Goal: Register for event/course

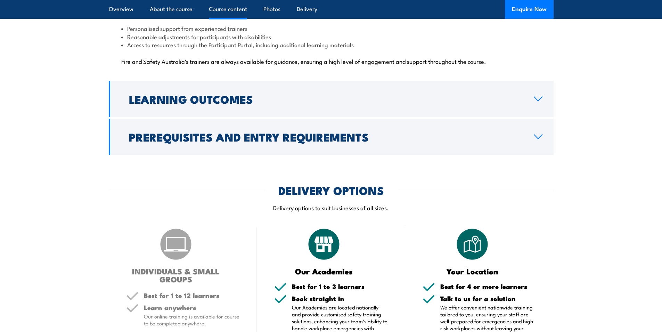
scroll to position [1806, 0]
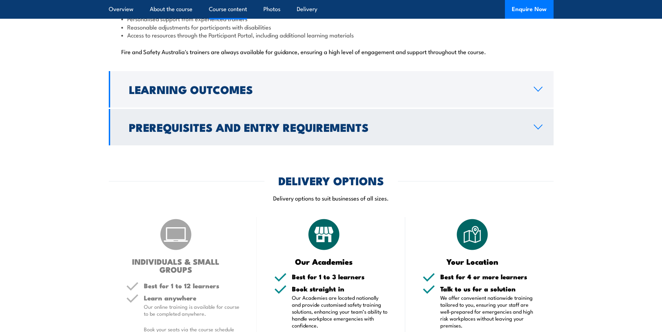
click at [341, 122] on h2 "Prerequisites and Entry Requirements" at bounding box center [325, 127] width 393 height 10
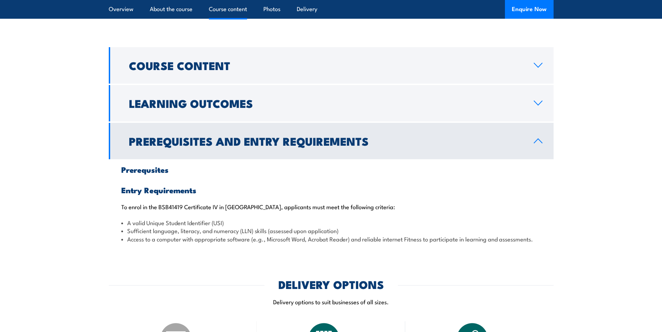
scroll to position [635, 0]
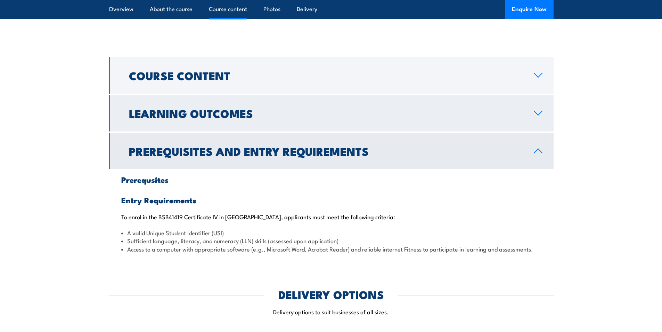
click at [242, 108] on h2 "Learning Outcomes" at bounding box center [325, 113] width 393 height 10
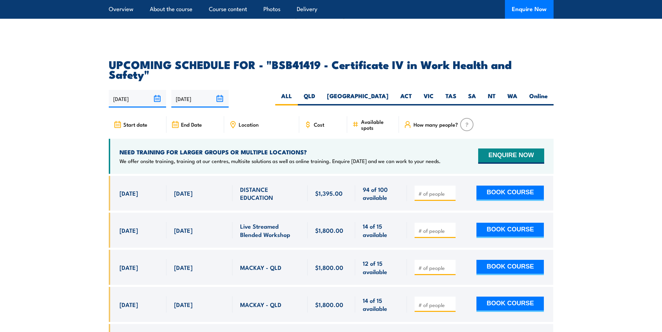
scroll to position [1434, 0]
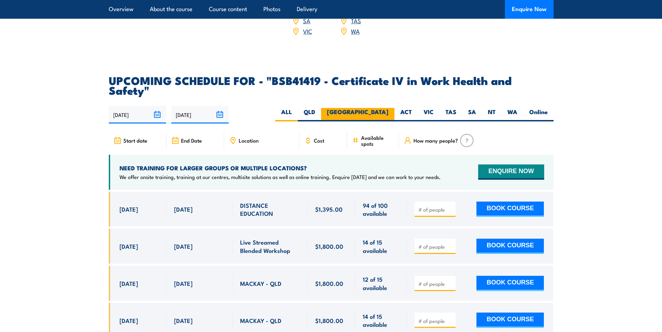
click at [375, 108] on label "[GEOGRAPHIC_DATA]" at bounding box center [357, 115] width 73 height 14
click at [388, 108] on input "[GEOGRAPHIC_DATA]" at bounding box center [390, 110] width 5 height 5
radio input "true"
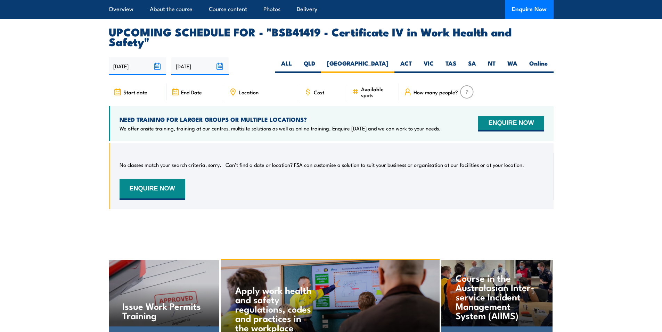
click at [450, 84] on div "How many people?" at bounding box center [472, 92] width 146 height 17
click at [304, 88] on icon at bounding box center [308, 92] width 8 height 8
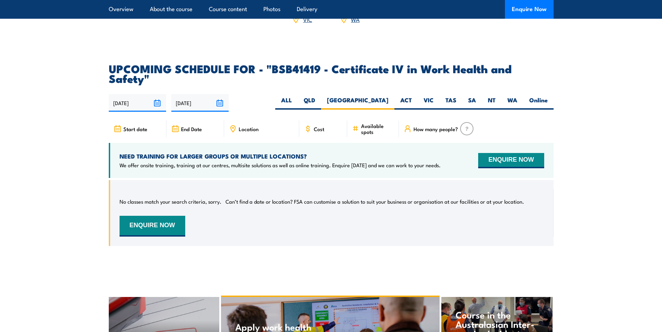
scroll to position [2093, 0]
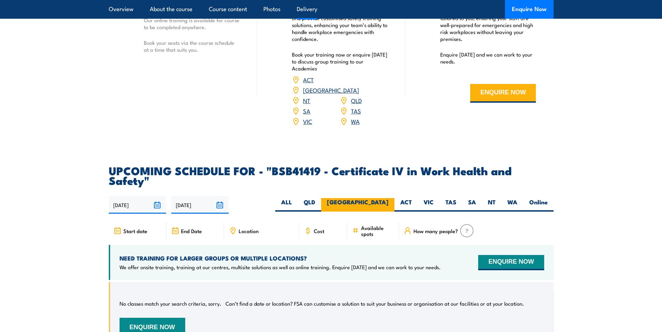
click at [388, 198] on label "[GEOGRAPHIC_DATA]" at bounding box center [357, 205] width 73 height 14
click at [388, 198] on input "[GEOGRAPHIC_DATA]" at bounding box center [390, 200] width 5 height 5
click at [543, 198] on label "Online" at bounding box center [538, 205] width 30 height 14
click at [547, 198] on input "Online" at bounding box center [549, 200] width 5 height 5
radio input "true"
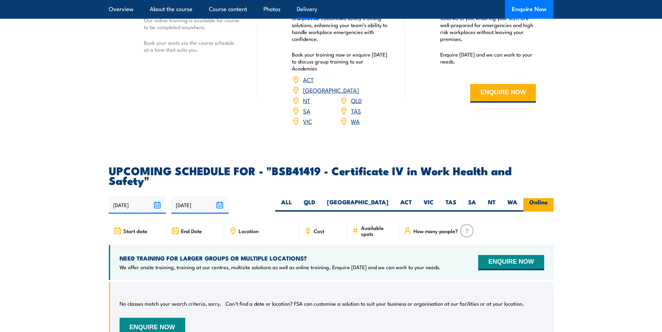
click at [543, 198] on label "Online" at bounding box center [538, 205] width 30 height 14
click at [547, 198] on input "Online" at bounding box center [549, 200] width 5 height 5
click at [298, 198] on label "ALL" at bounding box center [286, 205] width 23 height 14
click at [296, 198] on input "ALL" at bounding box center [294, 200] width 5 height 5
radio input "true"
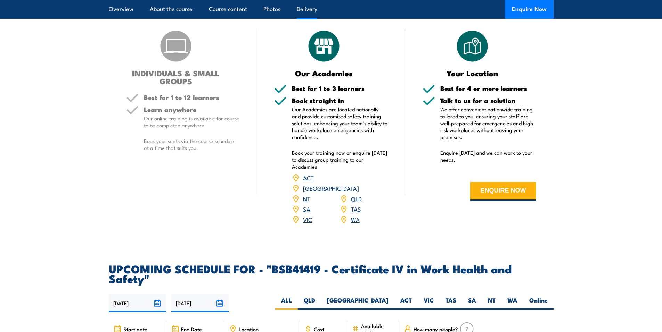
scroll to position [1989, 0]
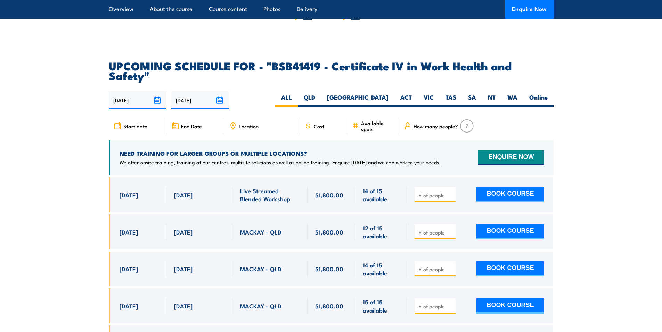
scroll to position [2197, 0]
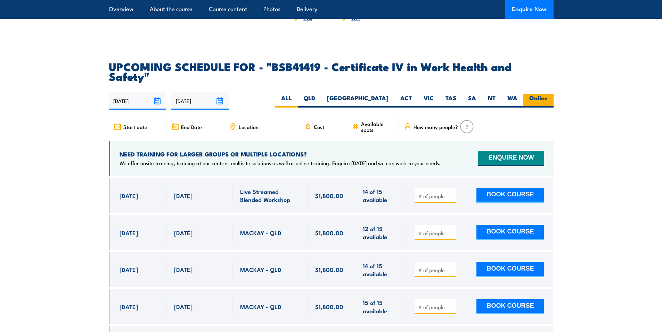
click at [536, 94] on label "Online" at bounding box center [538, 101] width 30 height 14
click at [547, 94] on input "Online" at bounding box center [549, 96] width 5 height 5
radio input "true"
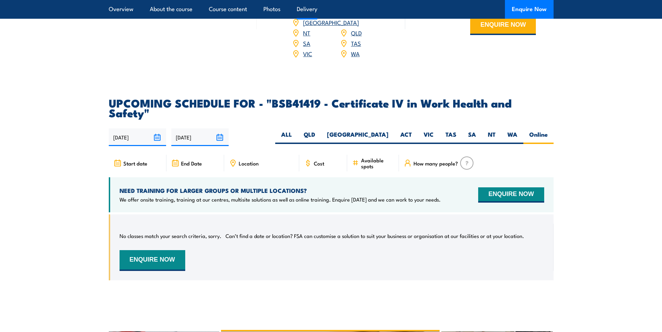
scroll to position [2058, 0]
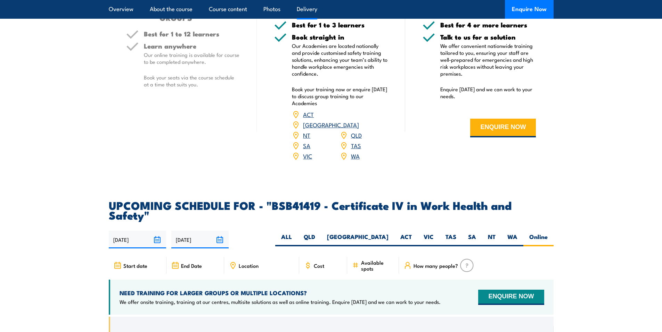
click at [74, 200] on section "UPCOMING SCHEDULE FOR - "BSB41419 - Certificate IV in Work Health and Safety" 1…" at bounding box center [331, 296] width 662 height 193
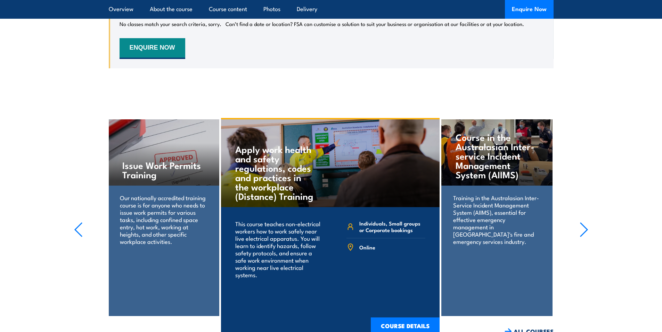
scroll to position [2301, 0]
